Goal: Register for event/course

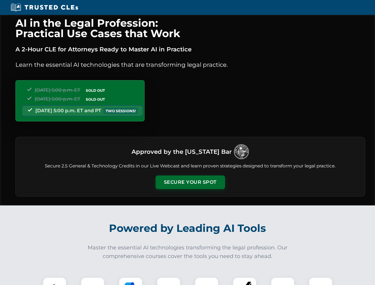
click at [190, 182] on button "Secure Your Spot" at bounding box center [190, 182] width 69 height 14
click at [55, 281] on img at bounding box center [54, 289] width 17 height 17
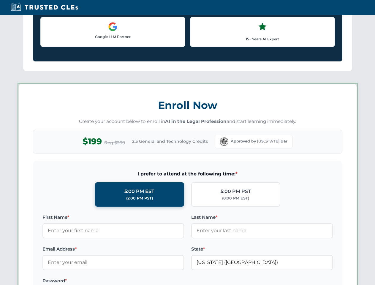
click at [131, 281] on label "Password *" at bounding box center [113, 280] width 142 height 7
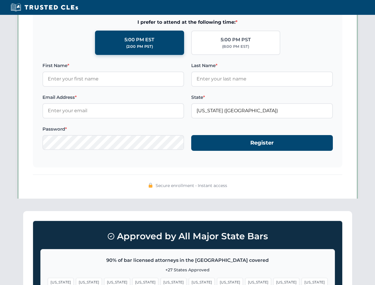
click at [273, 281] on span "[US_STATE]" at bounding box center [286, 282] width 26 height 9
